Goal: Understand process/instructions: Learn about a topic

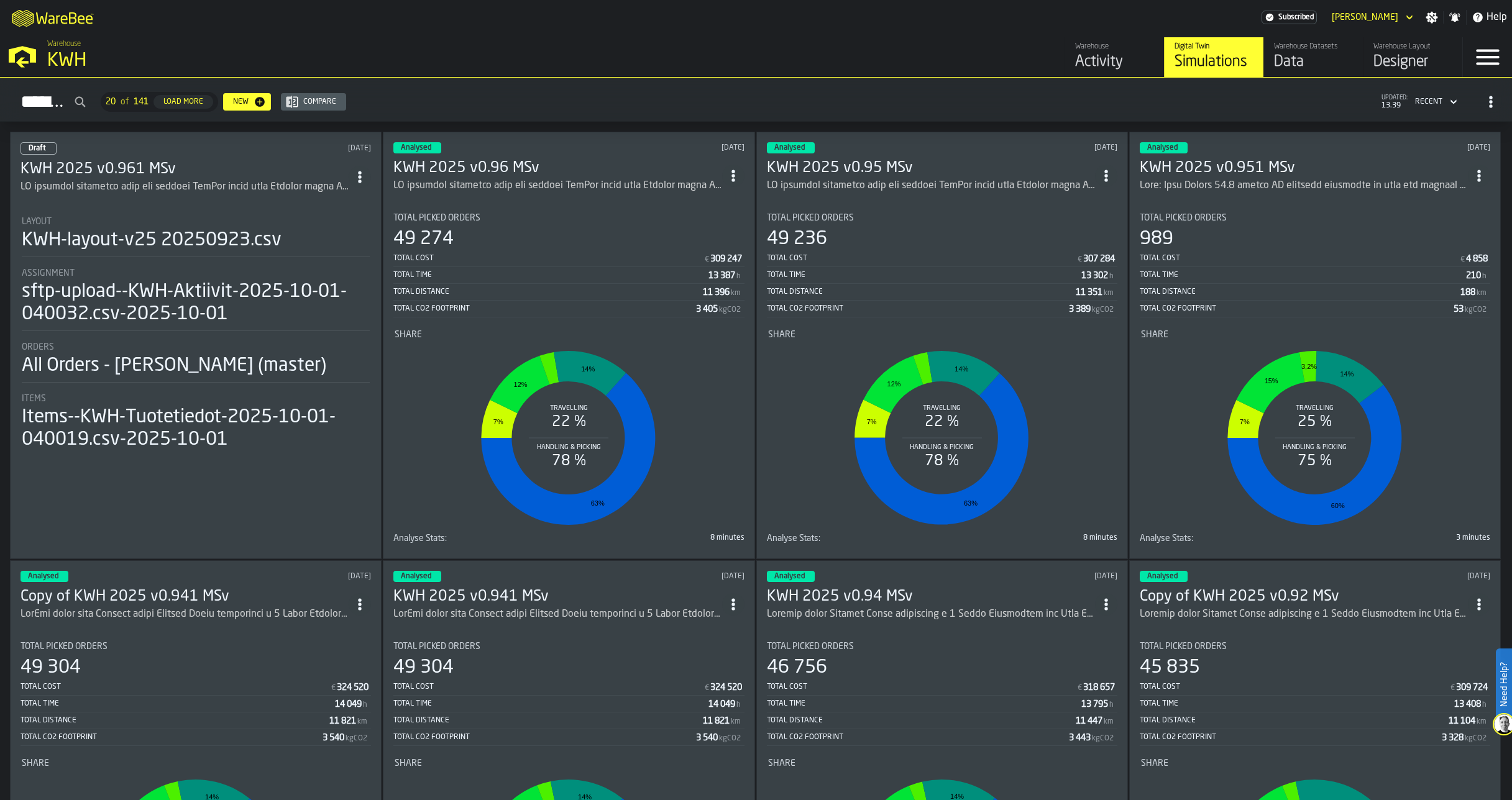
click at [210, 180] on div "ItemListCard-DashboardItemContainer" at bounding box center [185, 187] width 328 height 15
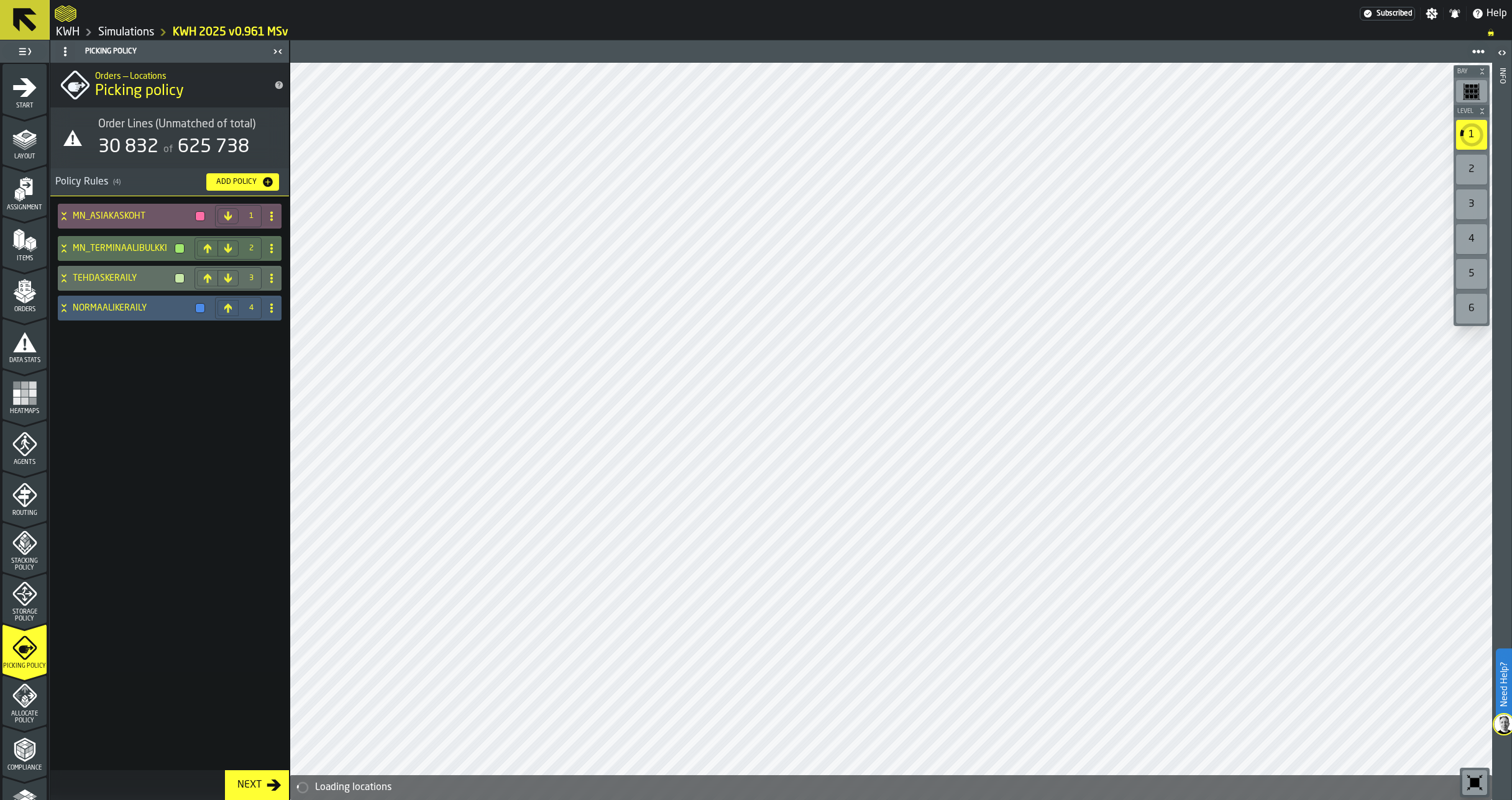
click at [24, 398] on rect "menu Heatmaps" at bounding box center [25, 401] width 8 height 8
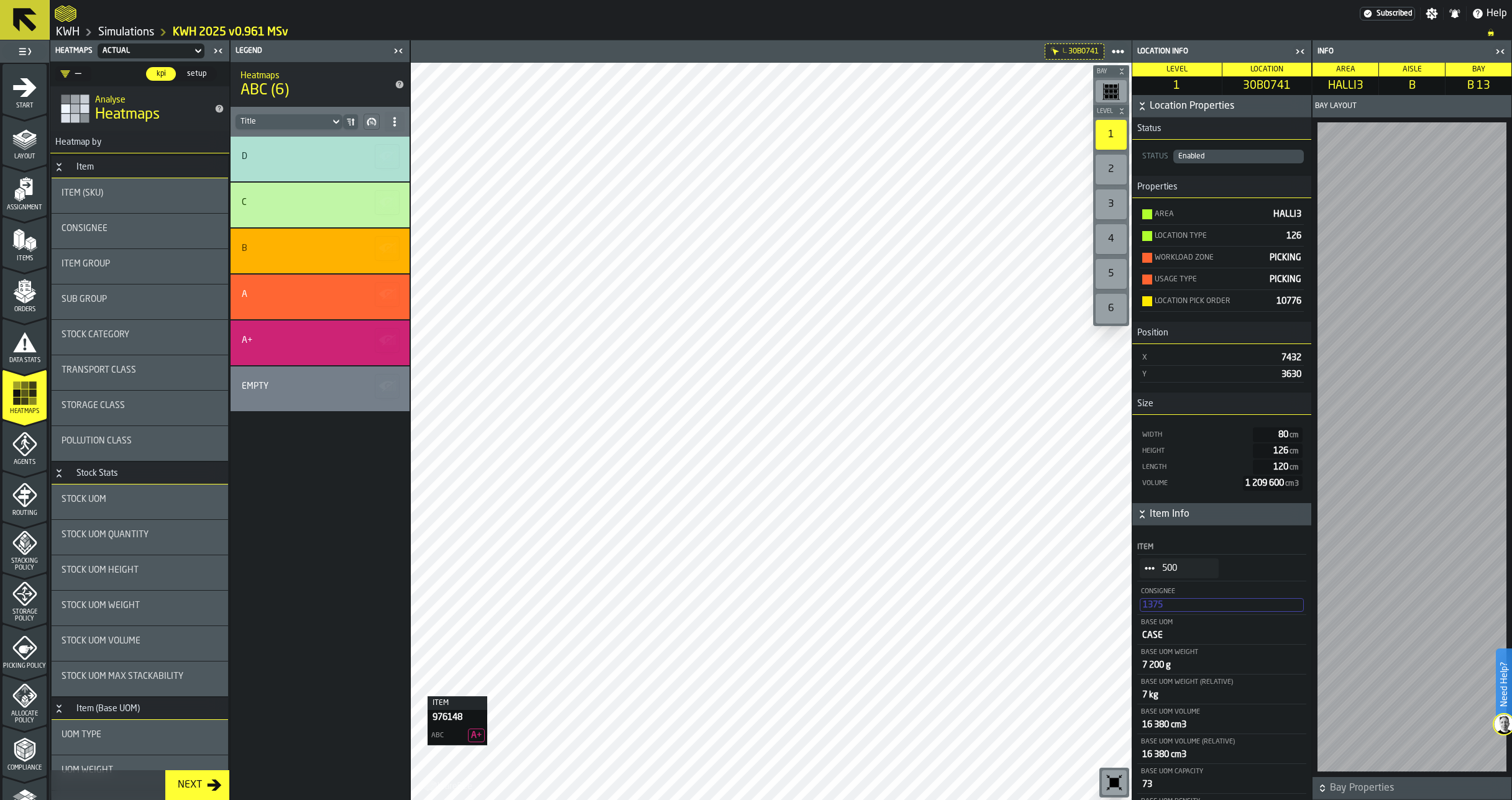
click at [336, 717] on div "D C B A A+ Empty" at bounding box center [320, 468] width 179 height 663
drag, startPoint x: 1282, startPoint y: 791, endPoint x: 1268, endPoint y: 784, distance: 15.7
click at [1282, 791] on div "73" at bounding box center [1222, 784] width 164 height 13
